Goal: Information Seeking & Learning: Learn about a topic

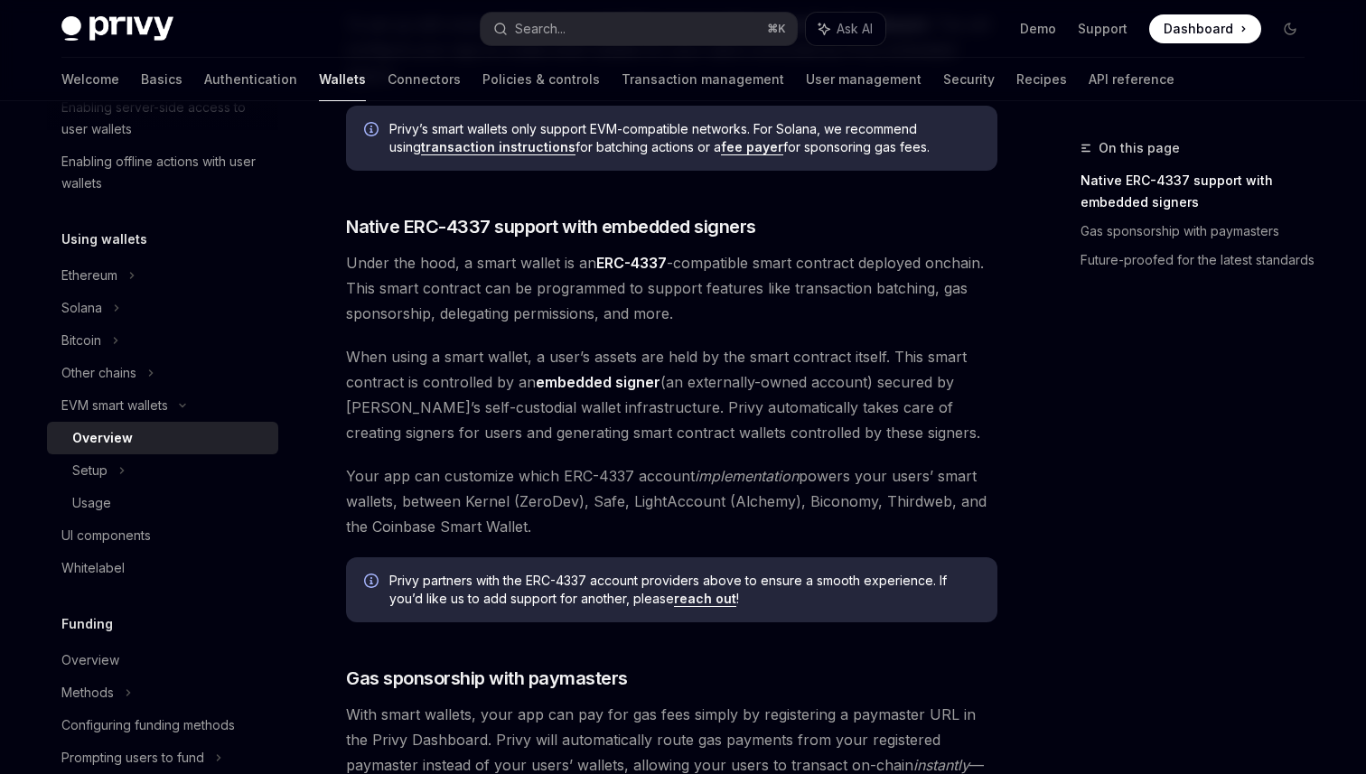
scroll to position [914, 0]
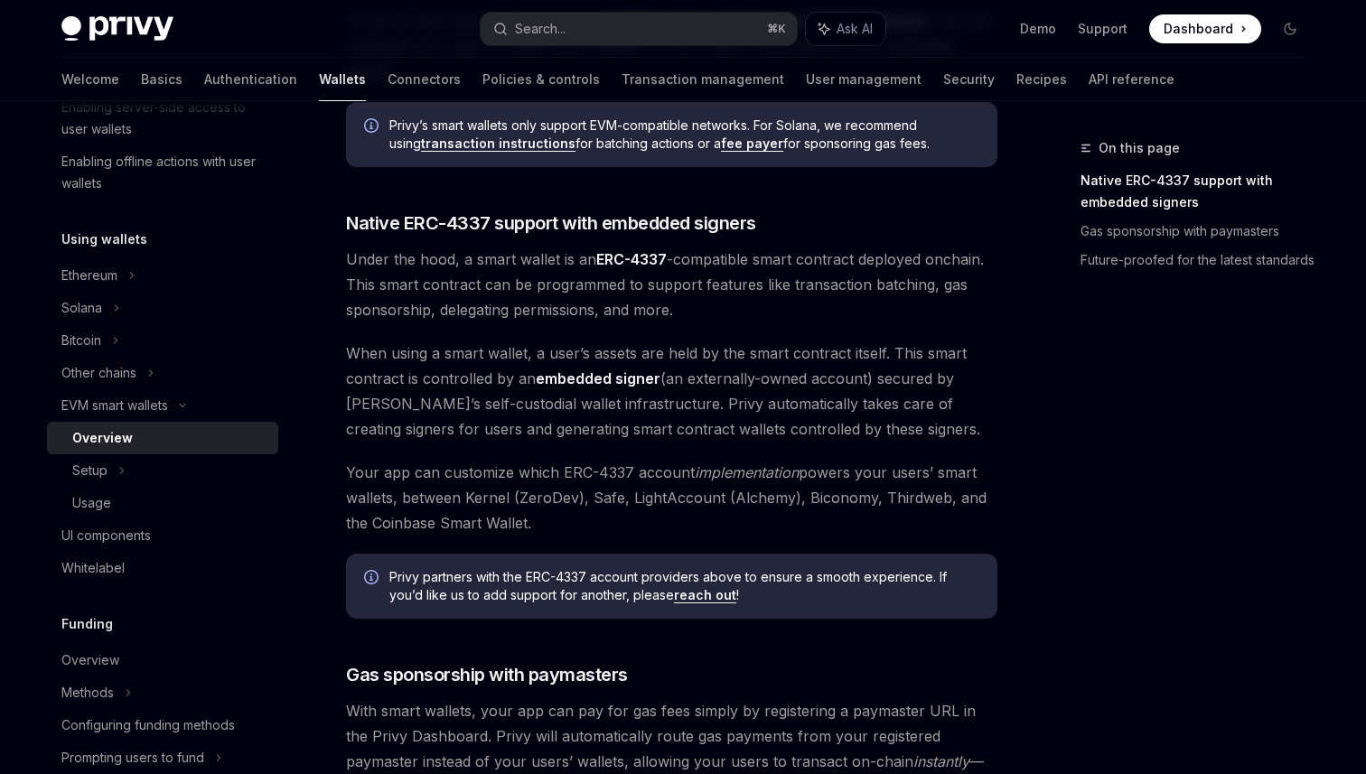
click at [742, 465] on em "implementation" at bounding box center [747, 473] width 104 height 18
copy em "implementation"
